Goal: Information Seeking & Learning: Learn about a topic

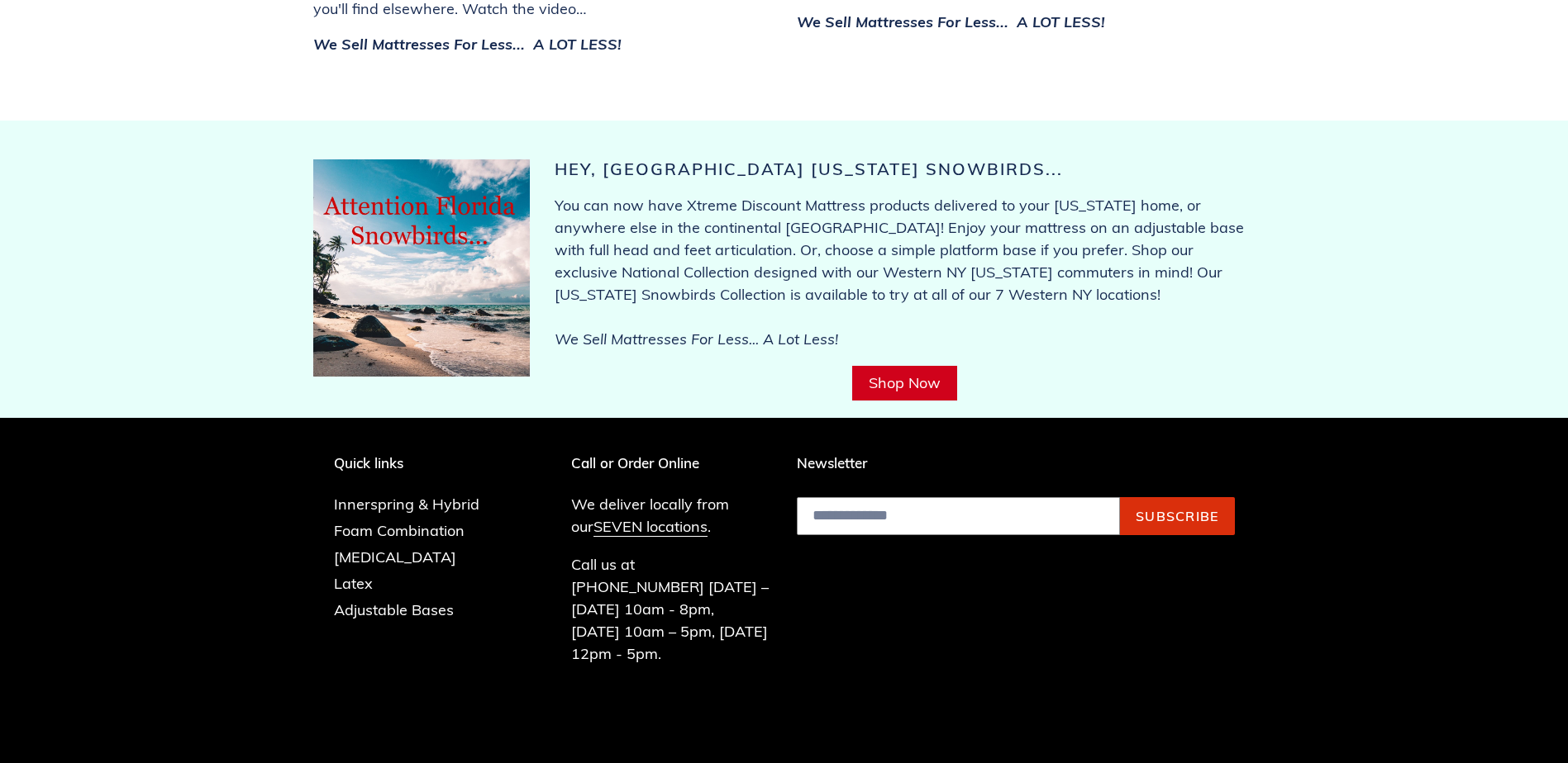
scroll to position [6435, 0]
click at [600, 516] on link "SEVEN locations" at bounding box center [650, 526] width 114 height 20
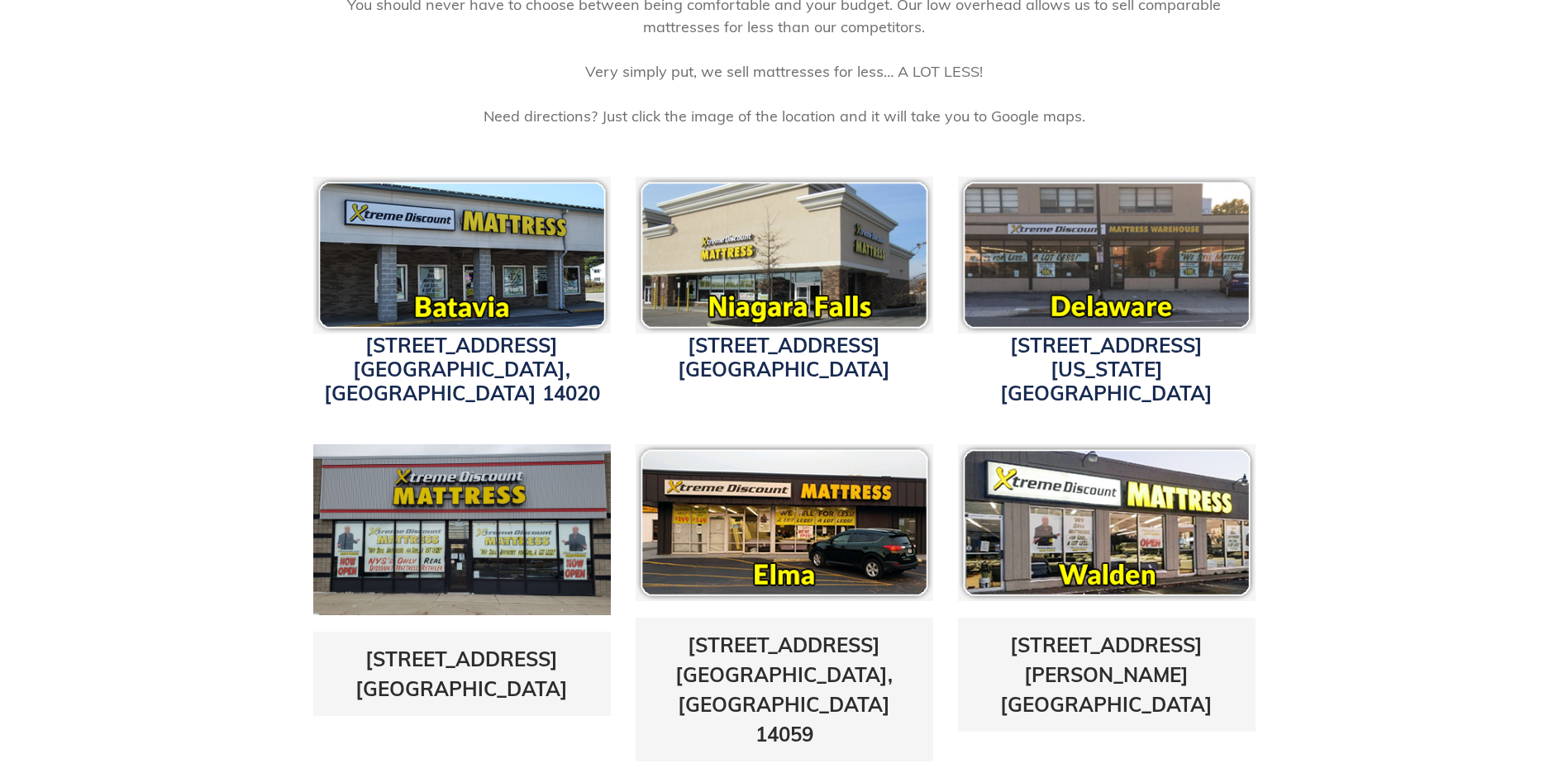
scroll to position [413, 0]
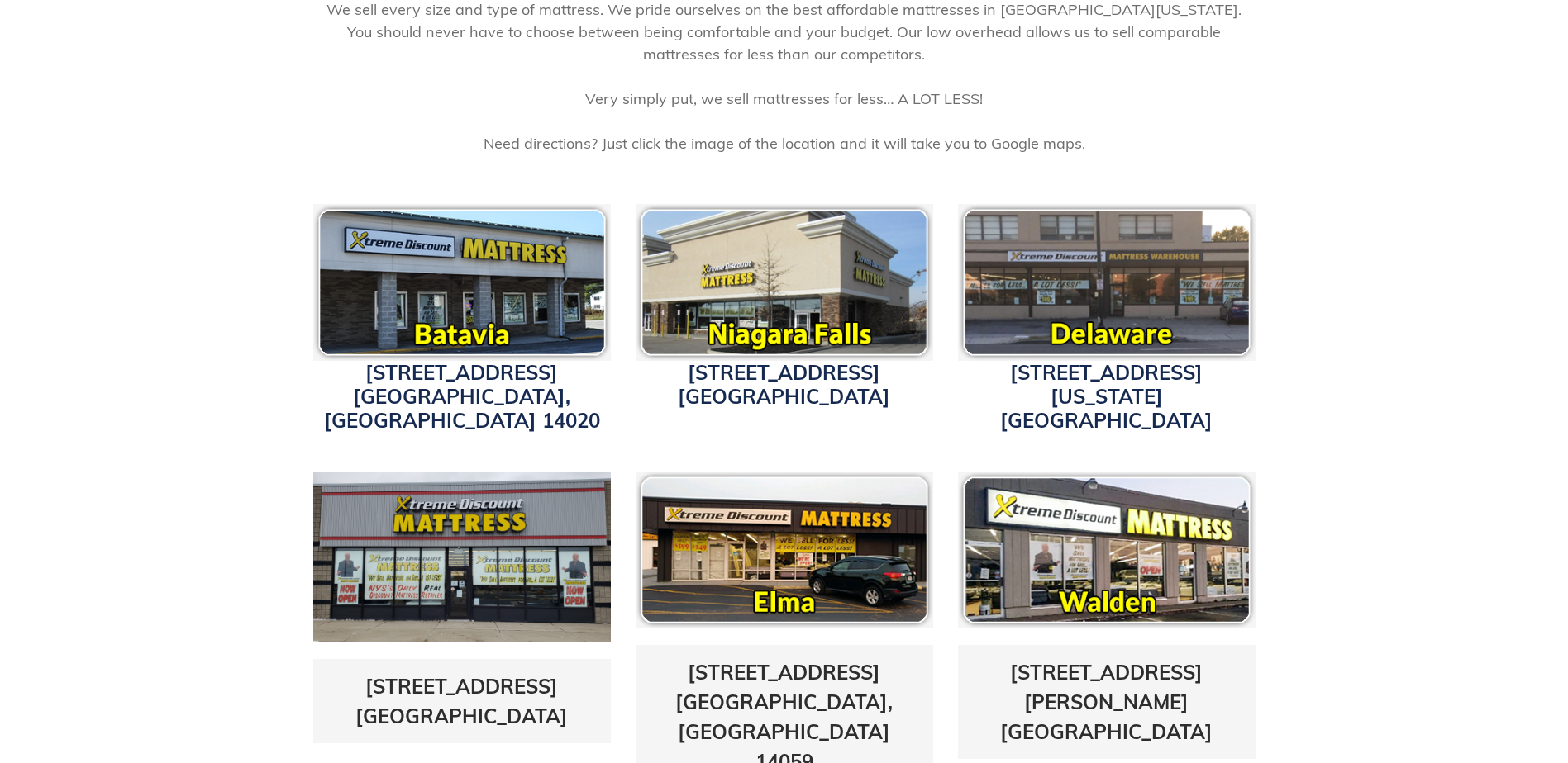
click at [443, 345] on img at bounding box center [461, 282] width 297 height 157
click at [413, 390] on link "4152 W. Main St. Batavia, NY 14020" at bounding box center [461, 397] width 276 height 72
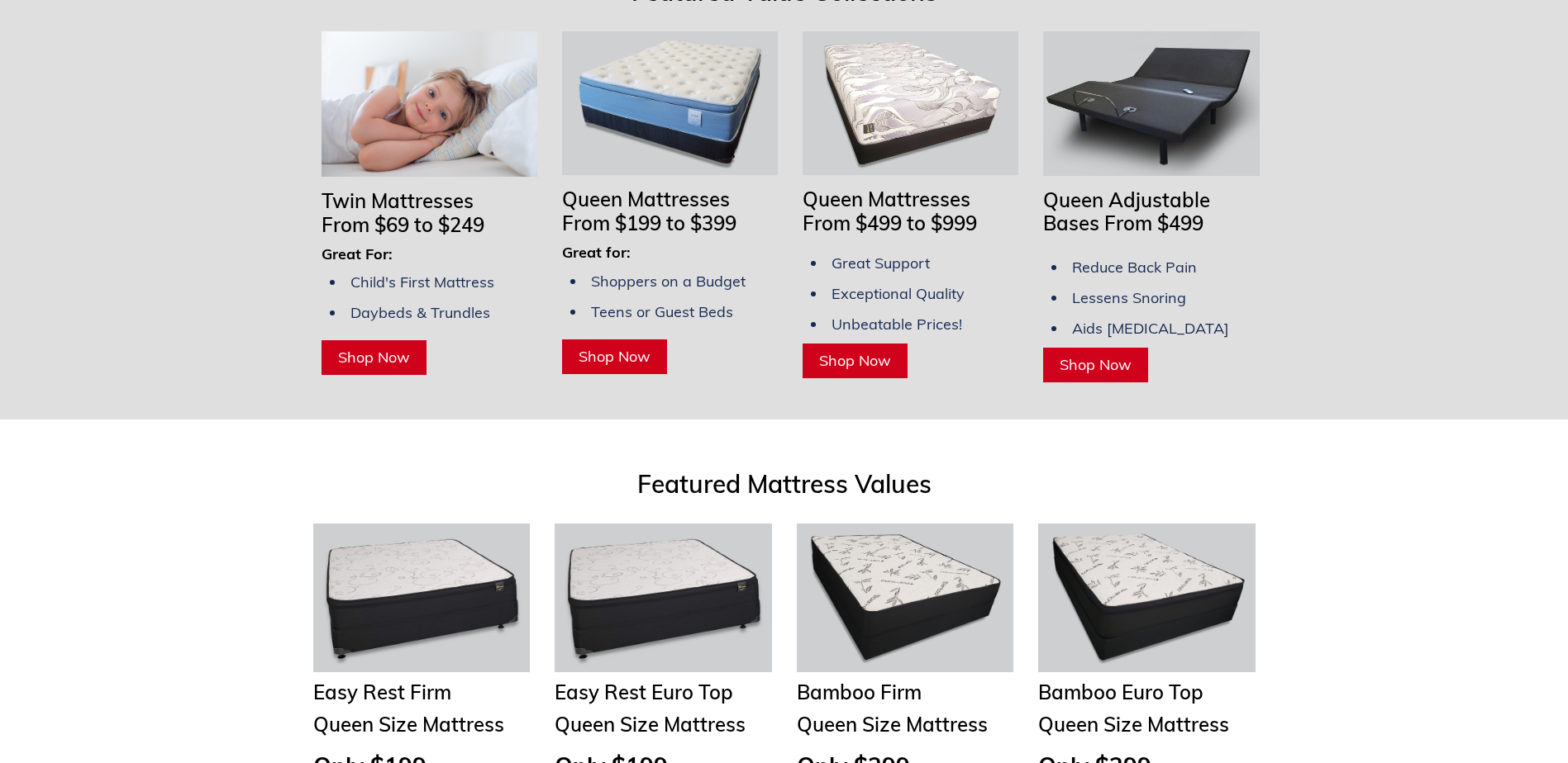
scroll to position [1404, 0]
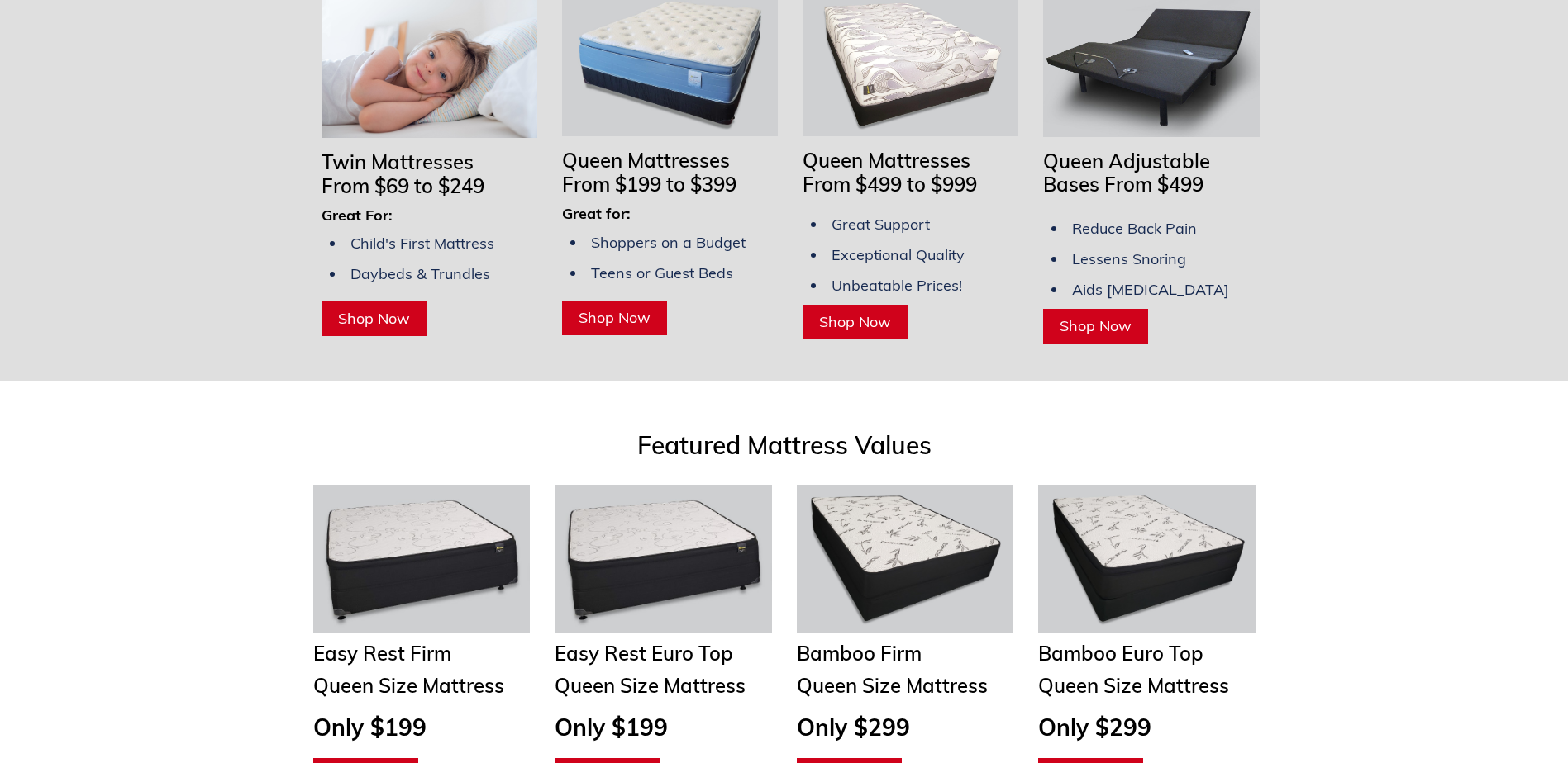
click at [1076, 317] on span "Shop Now" at bounding box center [1096, 325] width 72 height 19
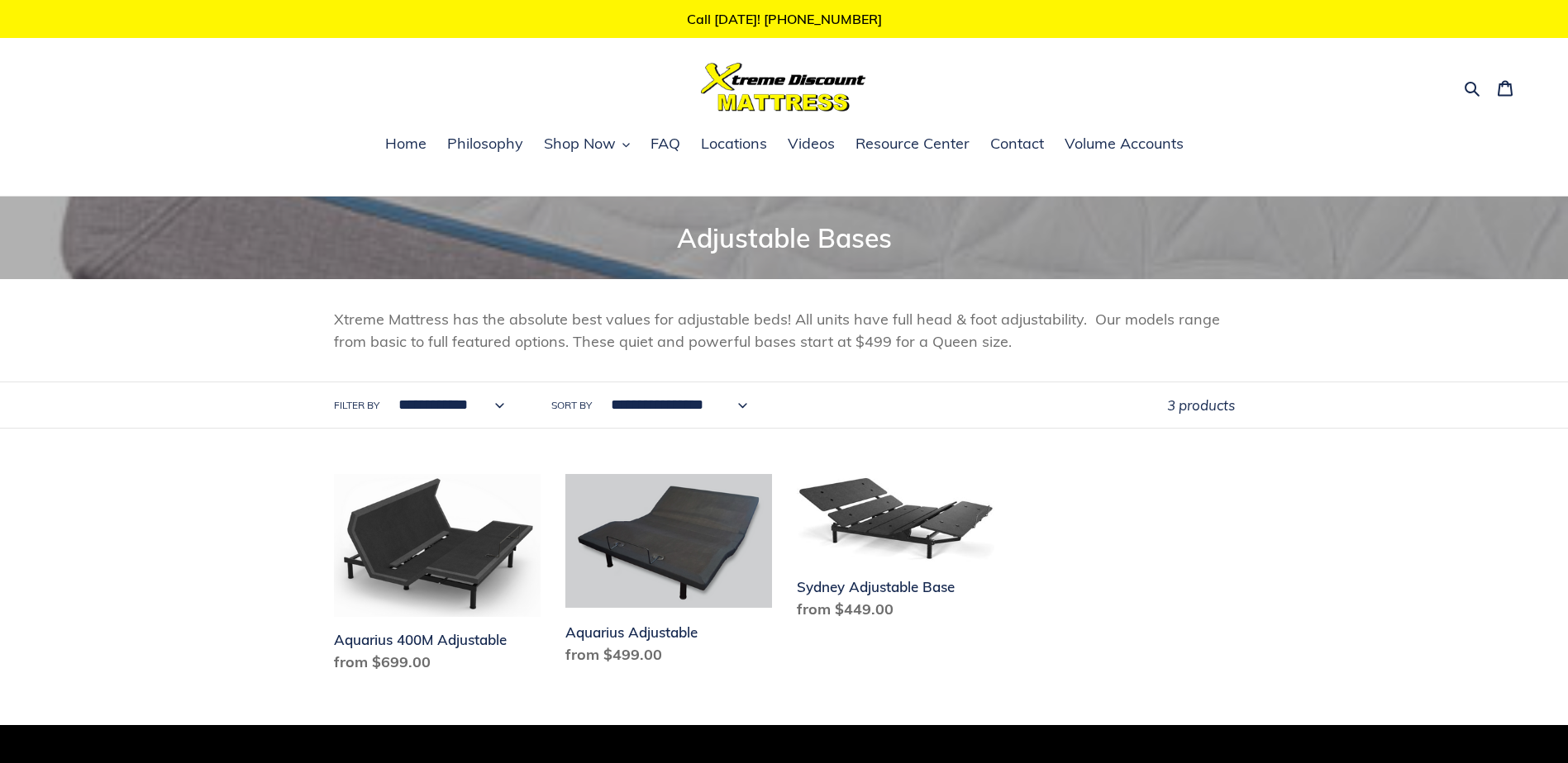
click at [730, 406] on select "**********" at bounding box center [675, 404] width 158 height 45
click at [731, 405] on select "**********" at bounding box center [675, 404] width 158 height 45
click at [384, 146] on link "Home" at bounding box center [405, 144] width 58 height 24
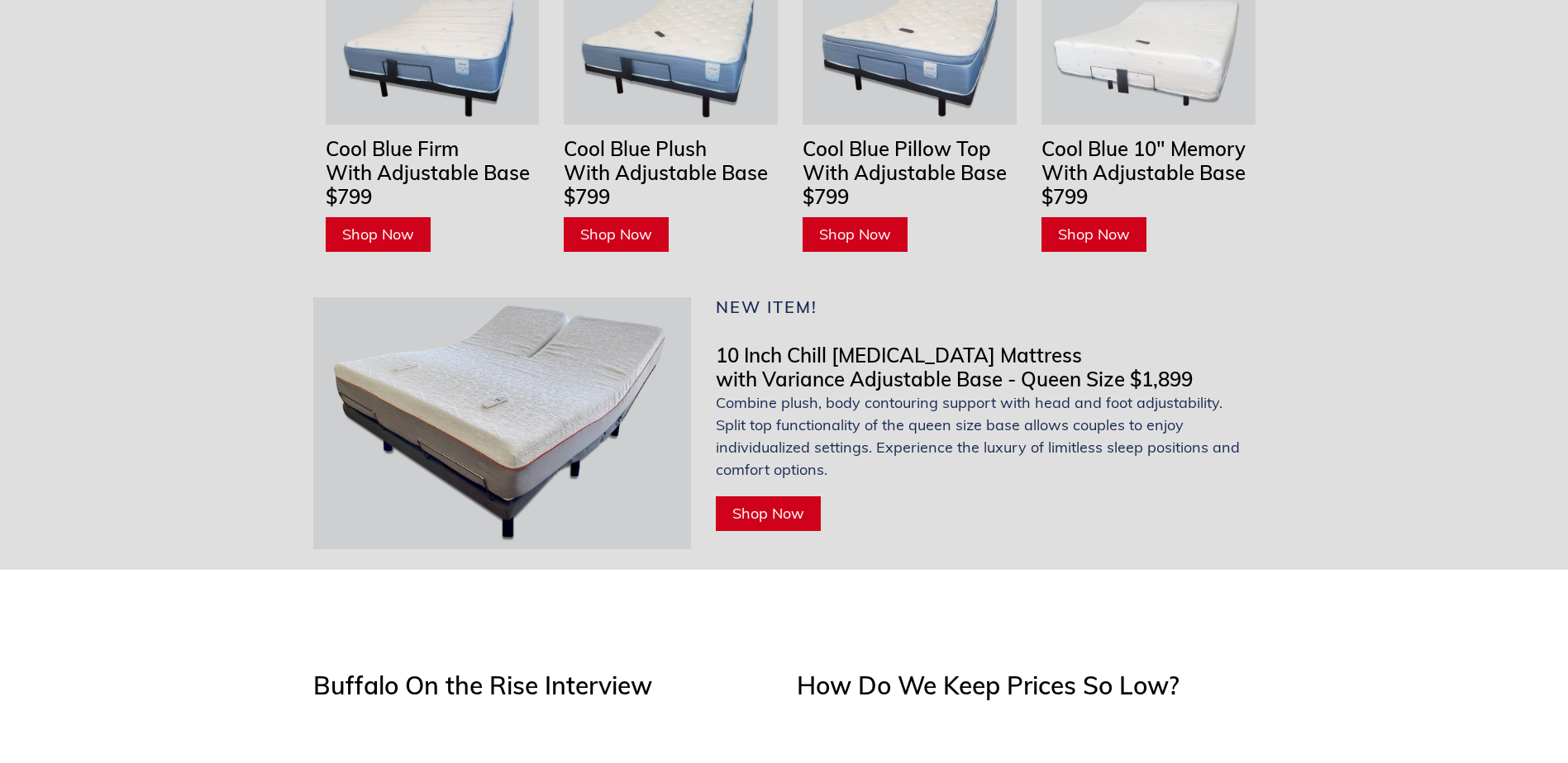
scroll to position [5285, 0]
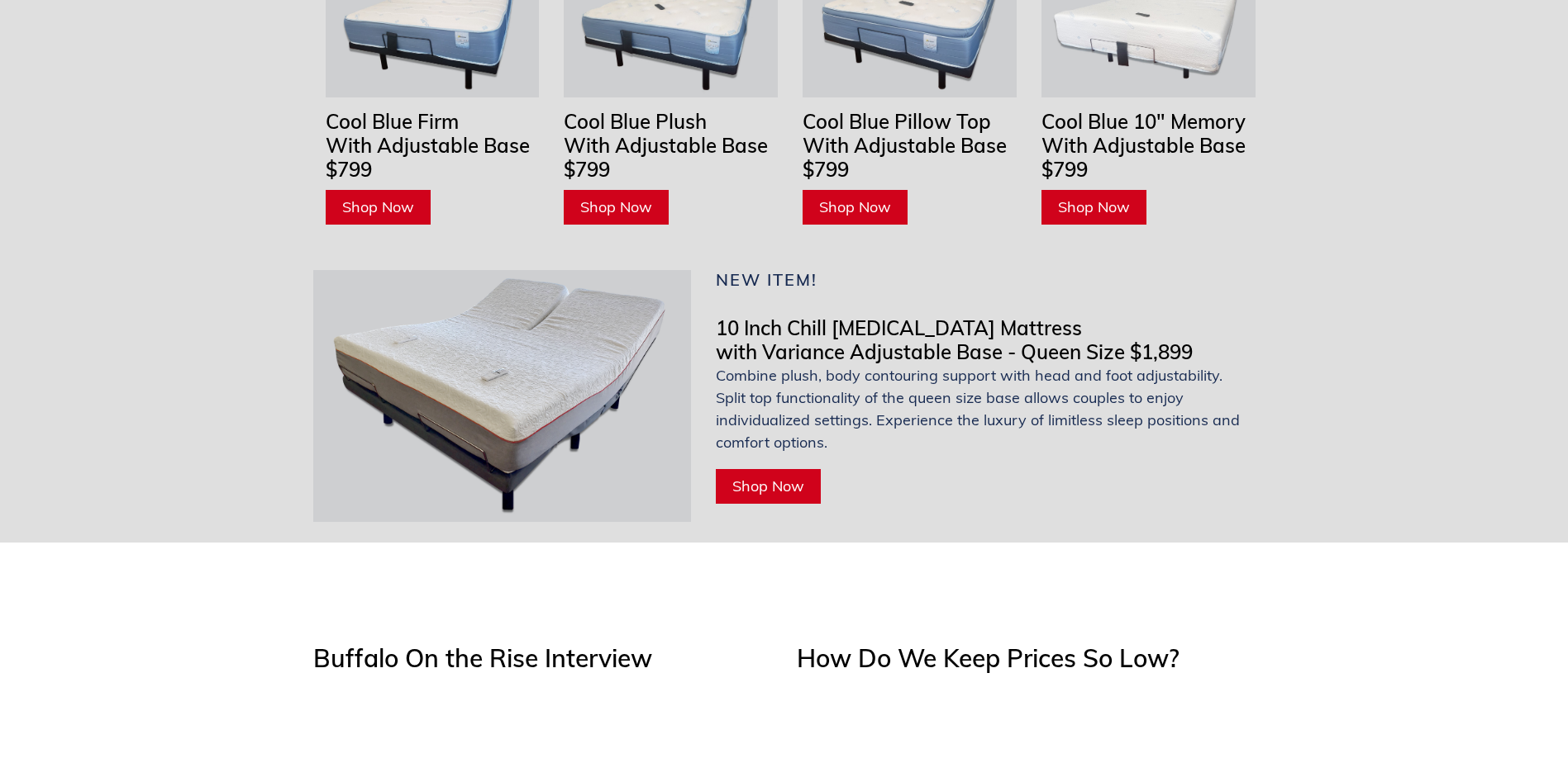
click at [769, 469] on link "Shop Now" at bounding box center [767, 487] width 105 height 35
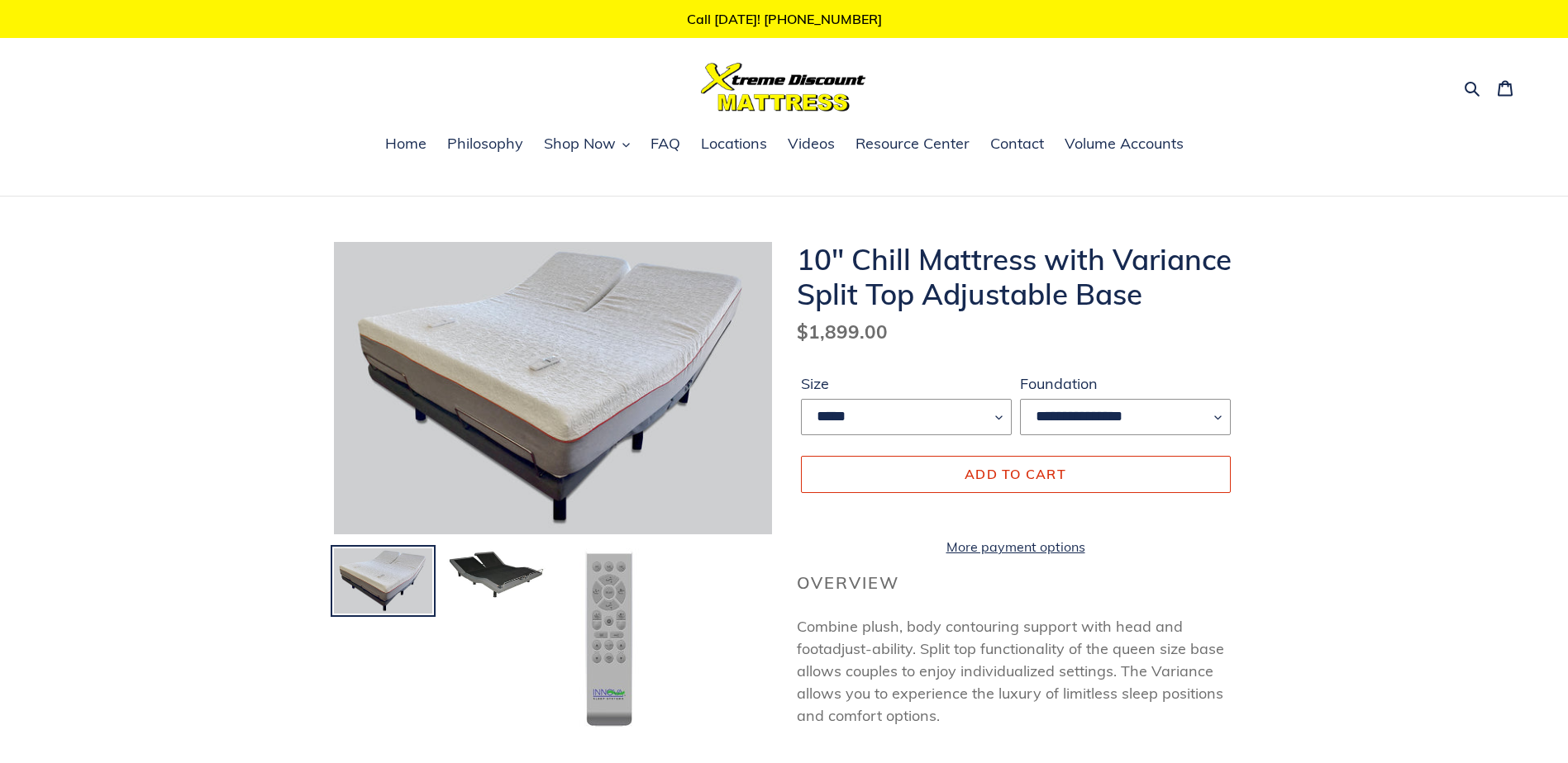
click at [615, 646] on img at bounding box center [609, 639] width 64 height 185
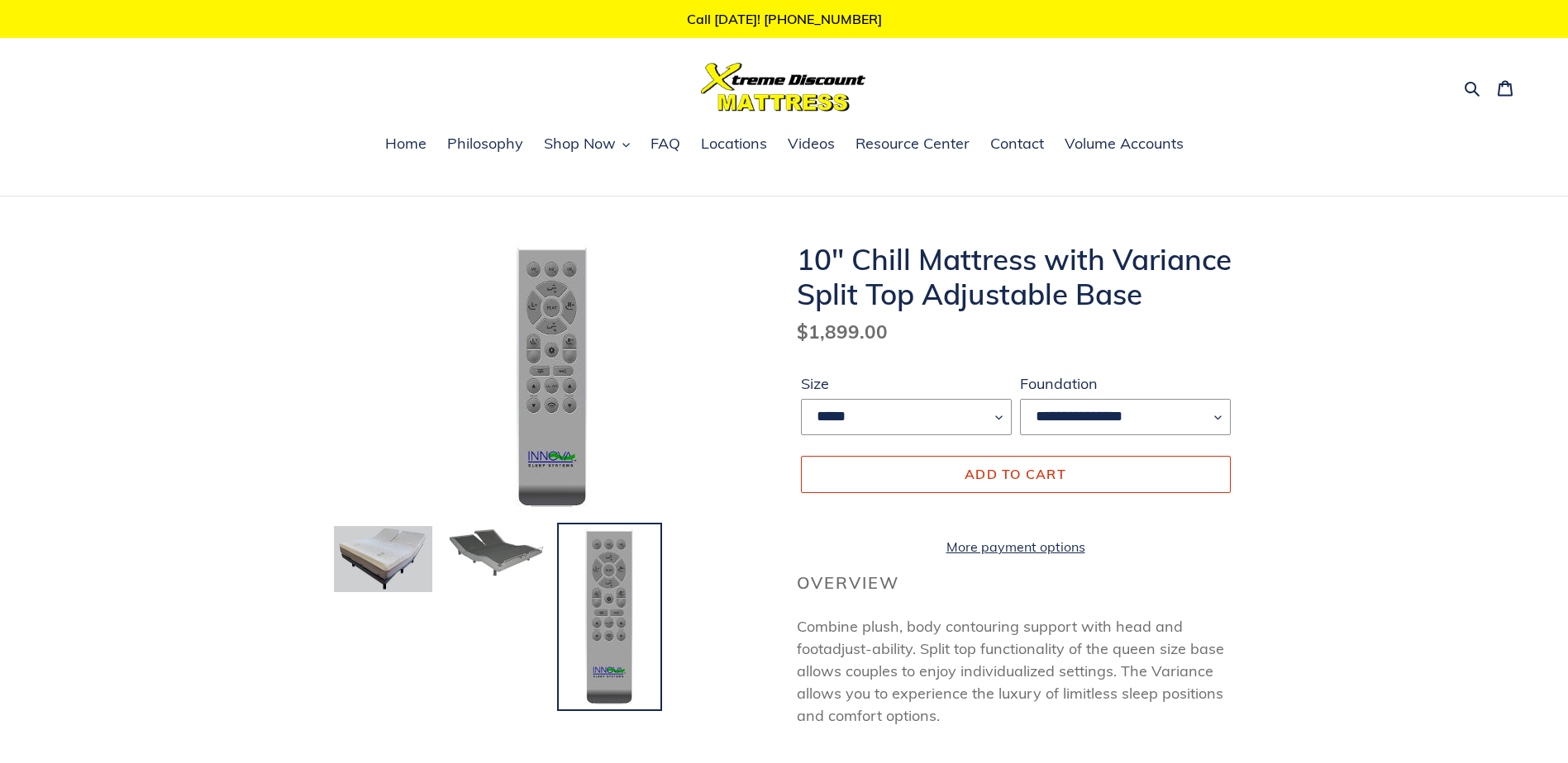
click at [502, 560] on img at bounding box center [497, 552] width 102 height 55
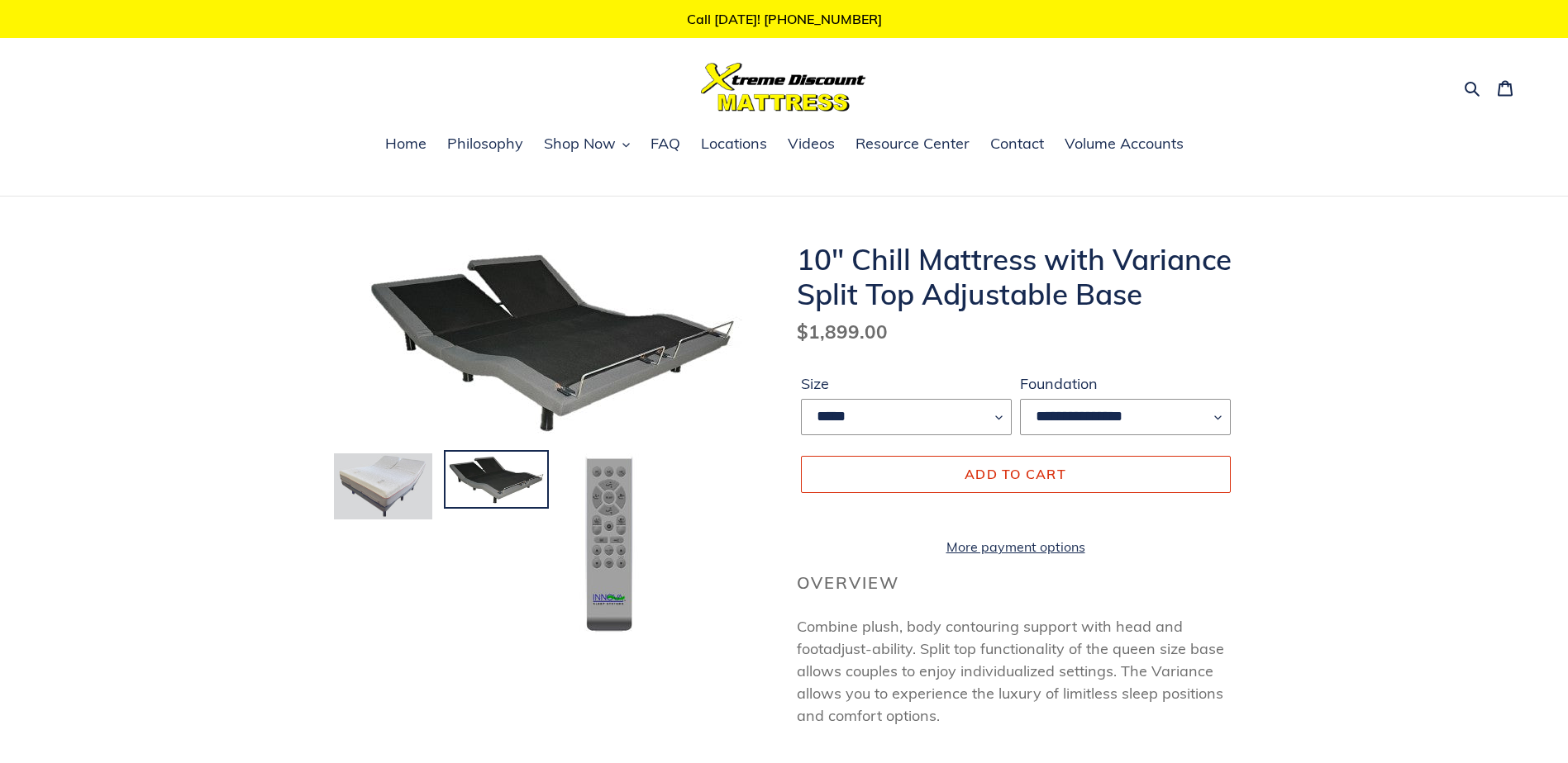
click at [370, 486] on img at bounding box center [383, 486] width 102 height 69
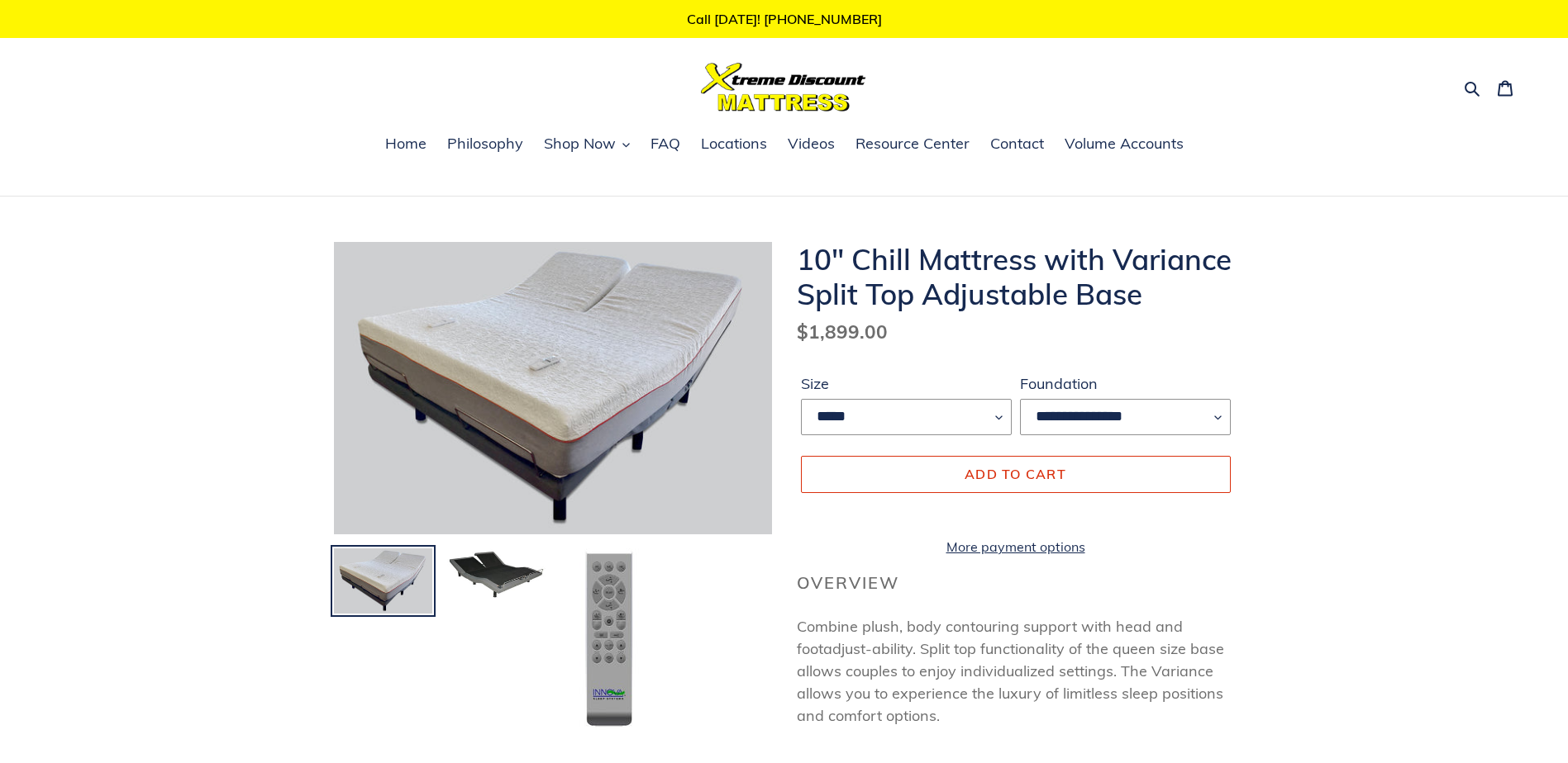
click at [685, 627] on ul at bounding box center [552, 644] width 453 height 193
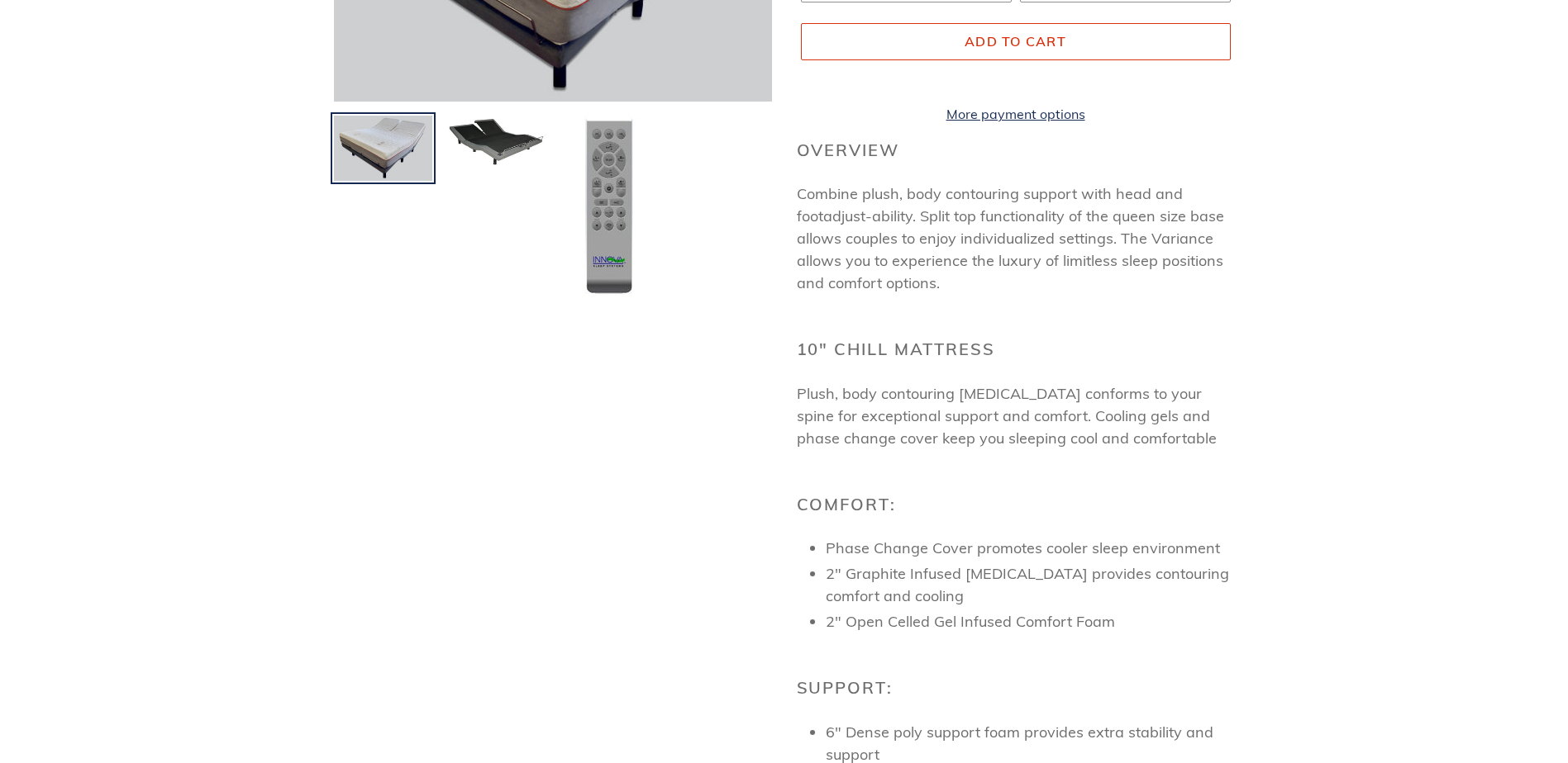
scroll to position [305, 0]
